Goal: Download file/media

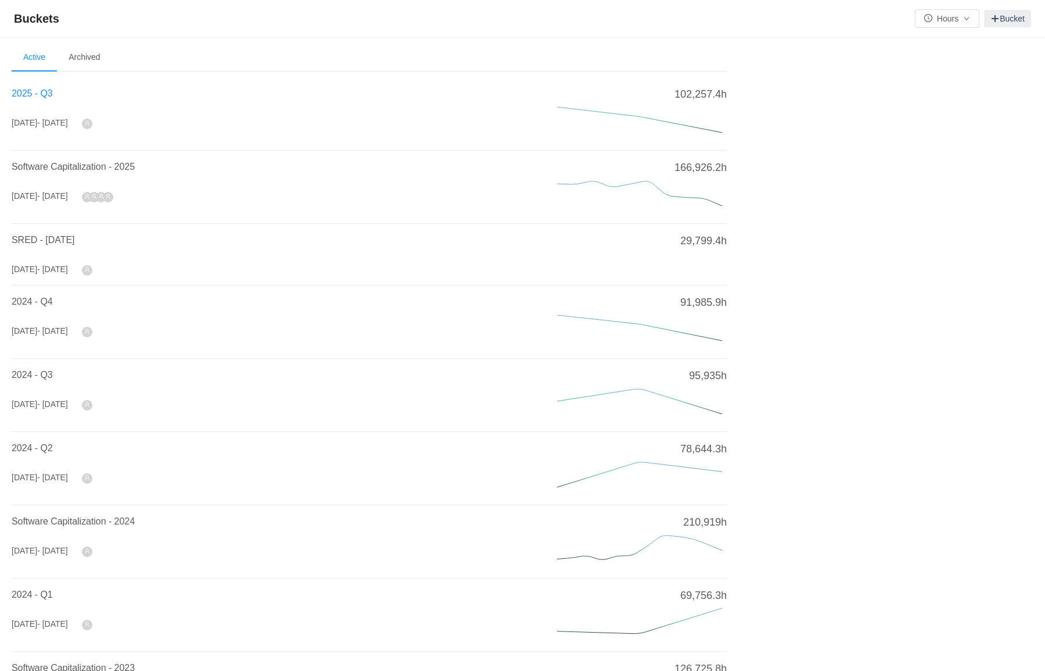
click at [42, 98] on span "2025 - Q3" at bounding box center [32, 93] width 41 height 10
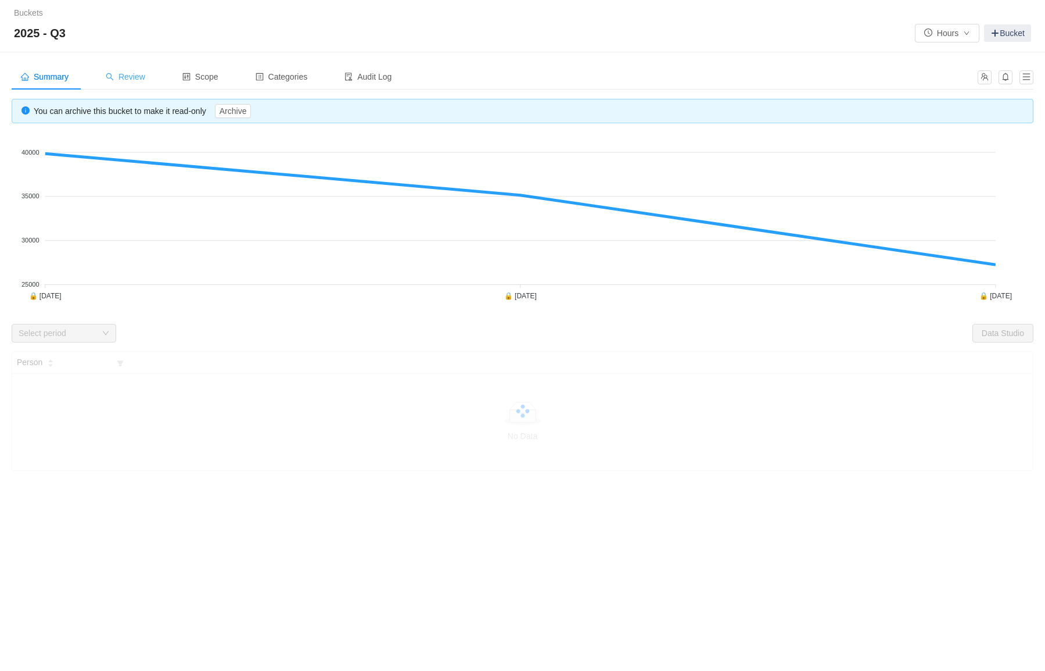
click at [131, 71] on div "Review" at bounding box center [125, 77] width 58 height 26
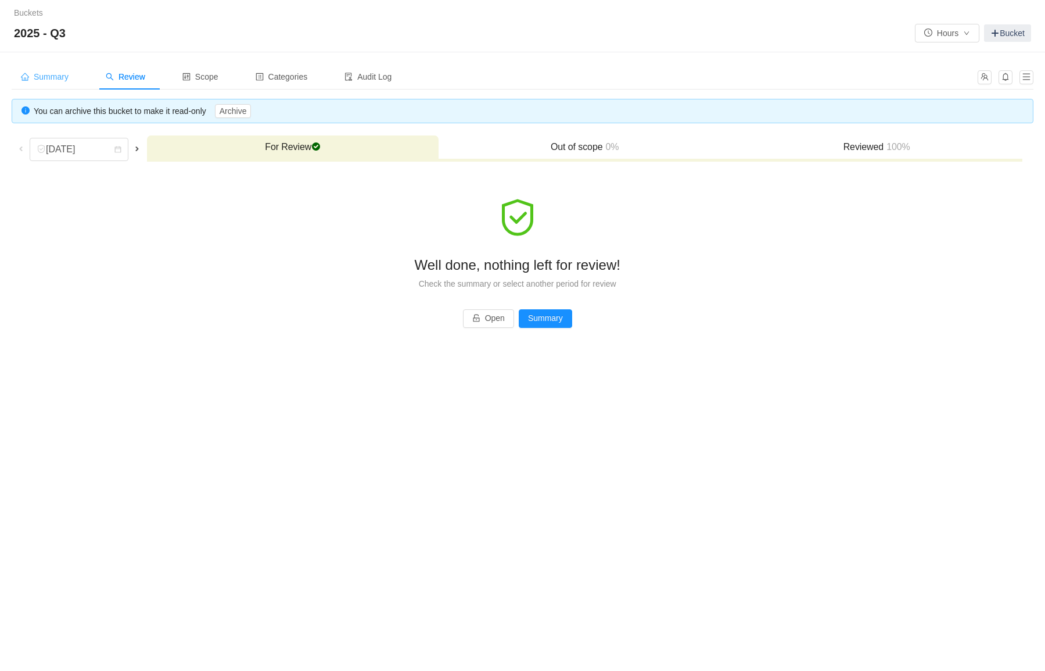
click at [53, 83] on div "Summary" at bounding box center [45, 77] width 66 height 26
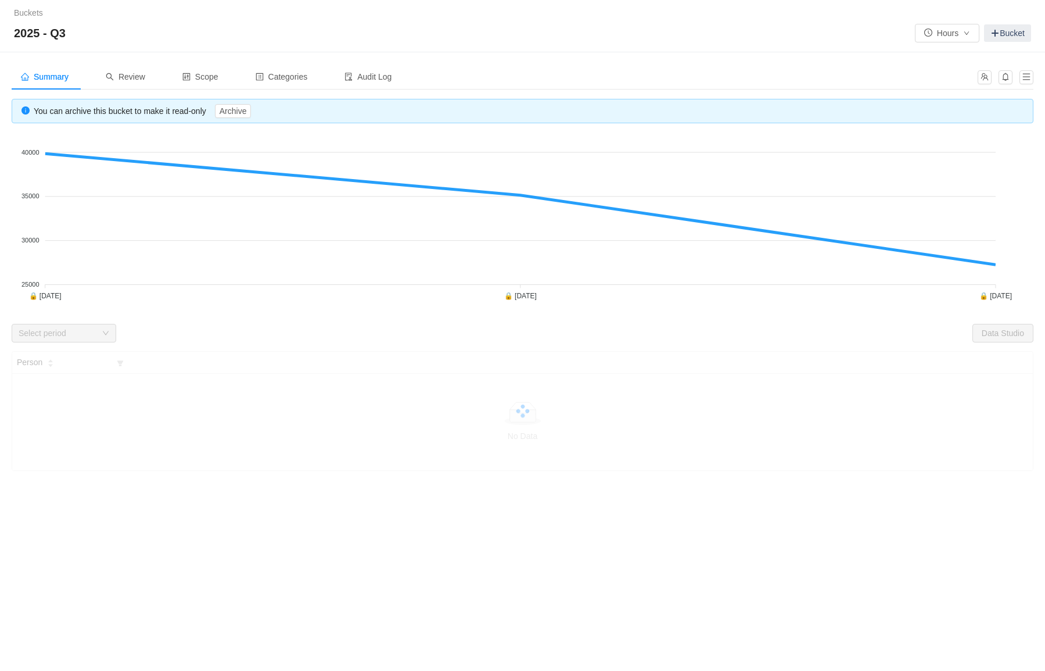
click at [93, 336] on div "Select period" at bounding box center [58, 333] width 78 height 12
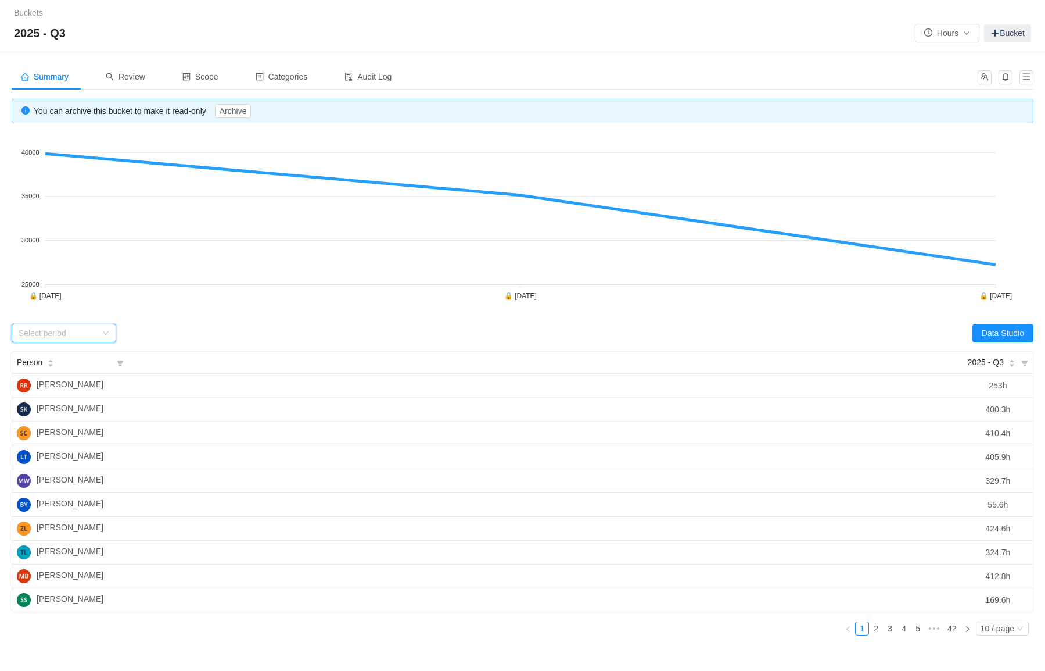
click at [81, 325] on div "Select period" at bounding box center [60, 332] width 83 height 17
click at [181, 299] on foreignobject at bounding box center [523, 222] width 1022 height 174
click at [996, 332] on button "Data Studio" at bounding box center [1003, 333] width 61 height 19
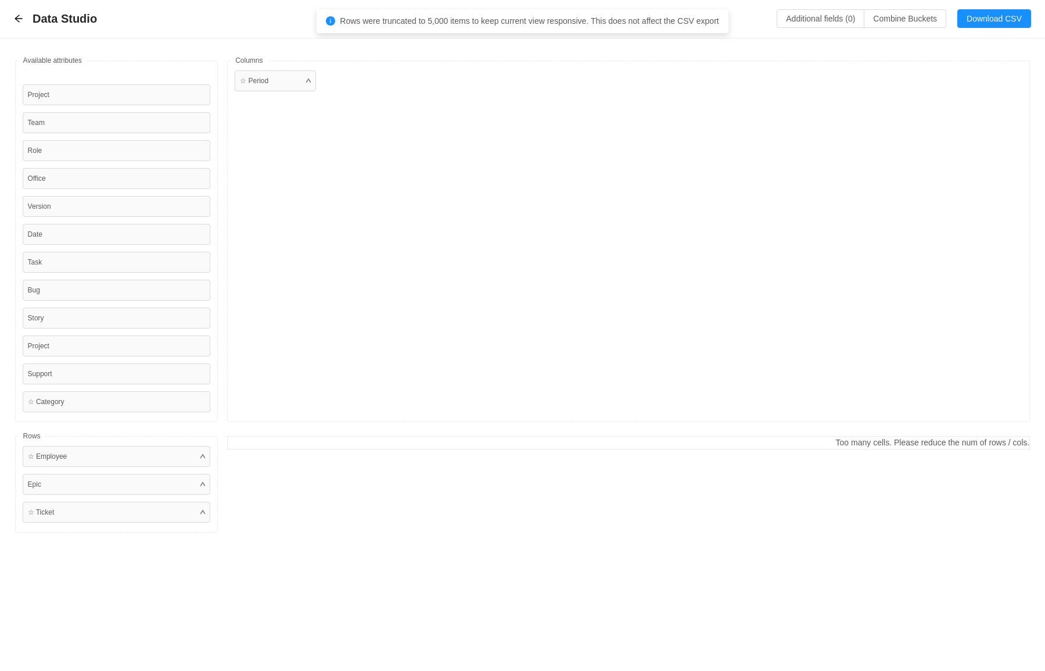
click at [442, 66] on div "☆ Period" at bounding box center [628, 240] width 803 height 361
click at [801, 18] on button "Additional fields (0)" at bounding box center [821, 18] width 88 height 19
click at [806, 22] on button "Additional fields (0)" at bounding box center [821, 18] width 88 height 19
click at [696, 73] on div "Select a field" at bounding box center [715, 71] width 184 height 12
type input "fina"
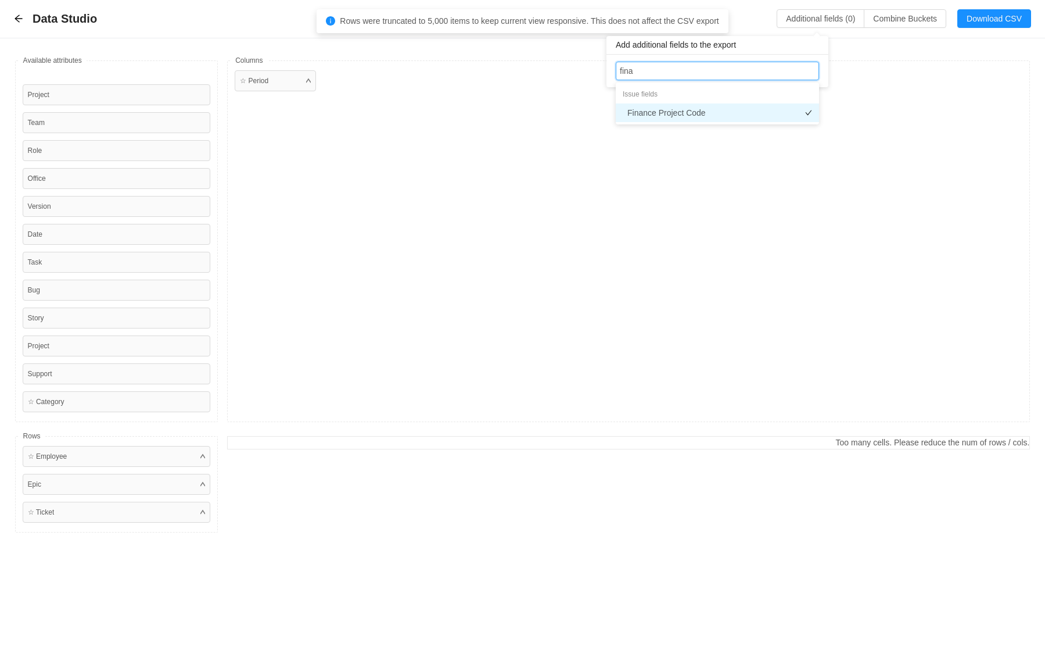
click at [678, 116] on li "Finance Project Code" at bounding box center [717, 112] width 203 height 19
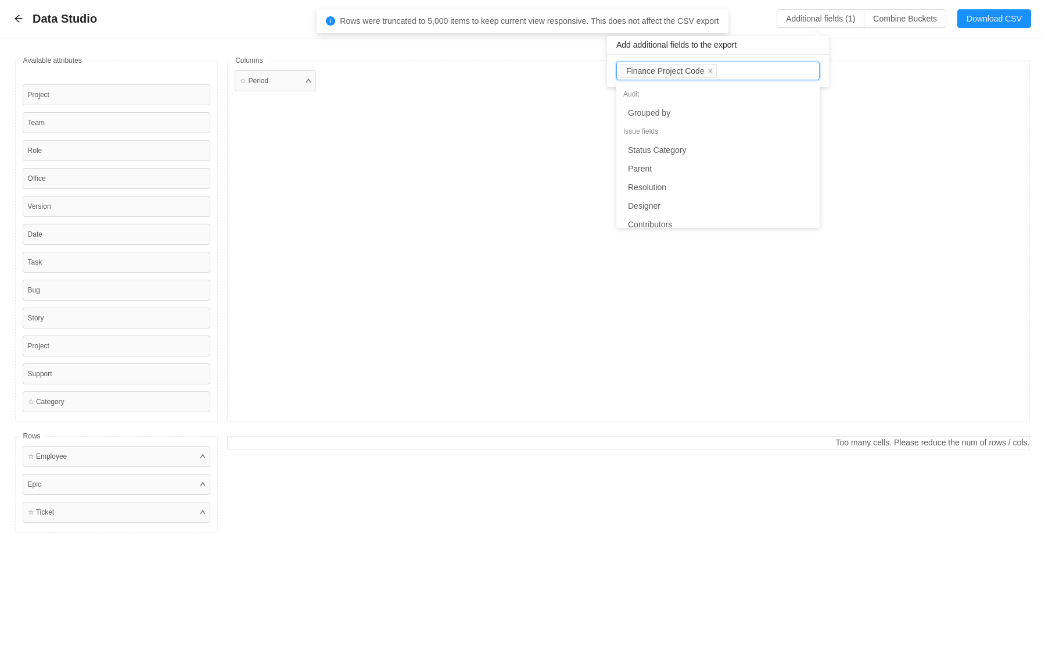
click at [915, 36] on div "Data Studio Additional fields (1) Combine Buckets (0) Download CSV" at bounding box center [522, 19] width 1045 height 38
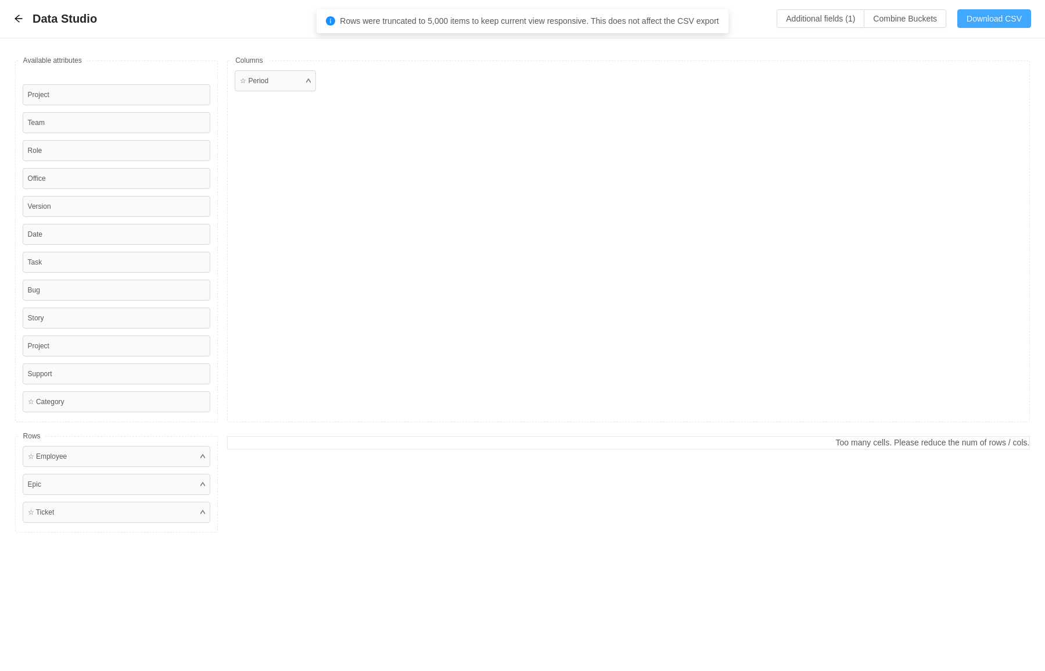
click at [994, 24] on button "Download CSV" at bounding box center [995, 18] width 74 height 19
